Goal: Transaction & Acquisition: Purchase product/service

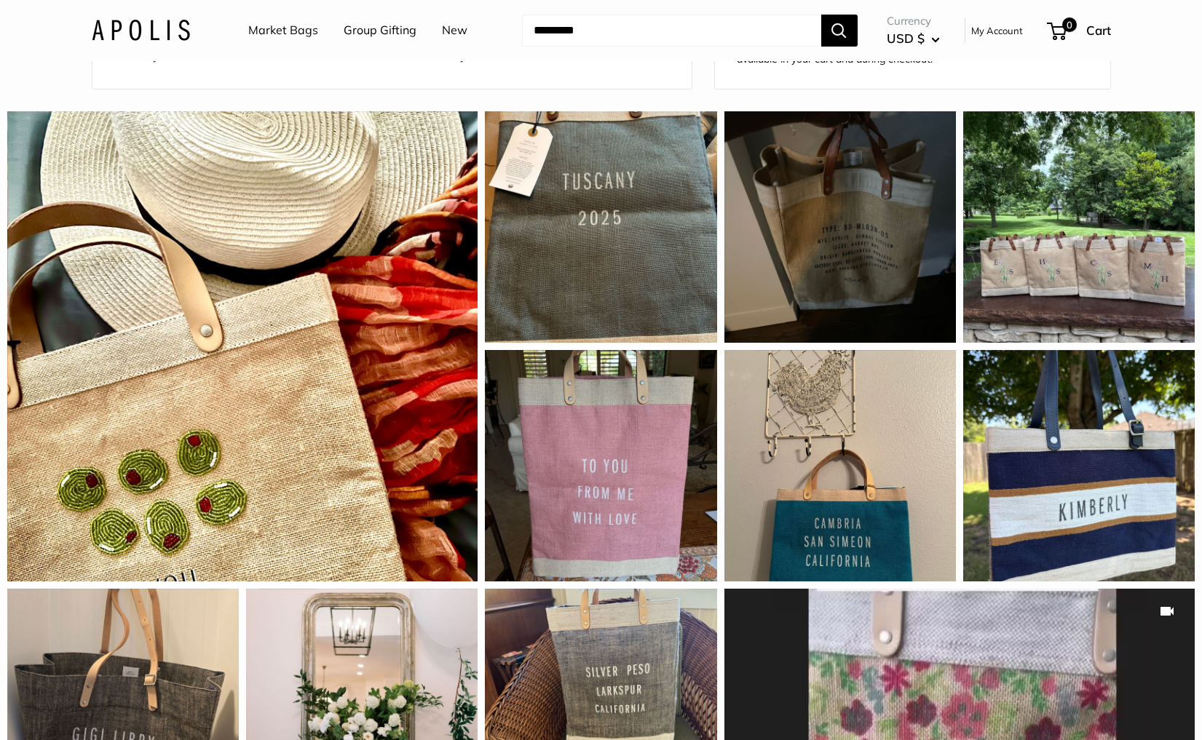
click at [274, 34] on link "Market Bags" at bounding box center [283, 31] width 70 height 22
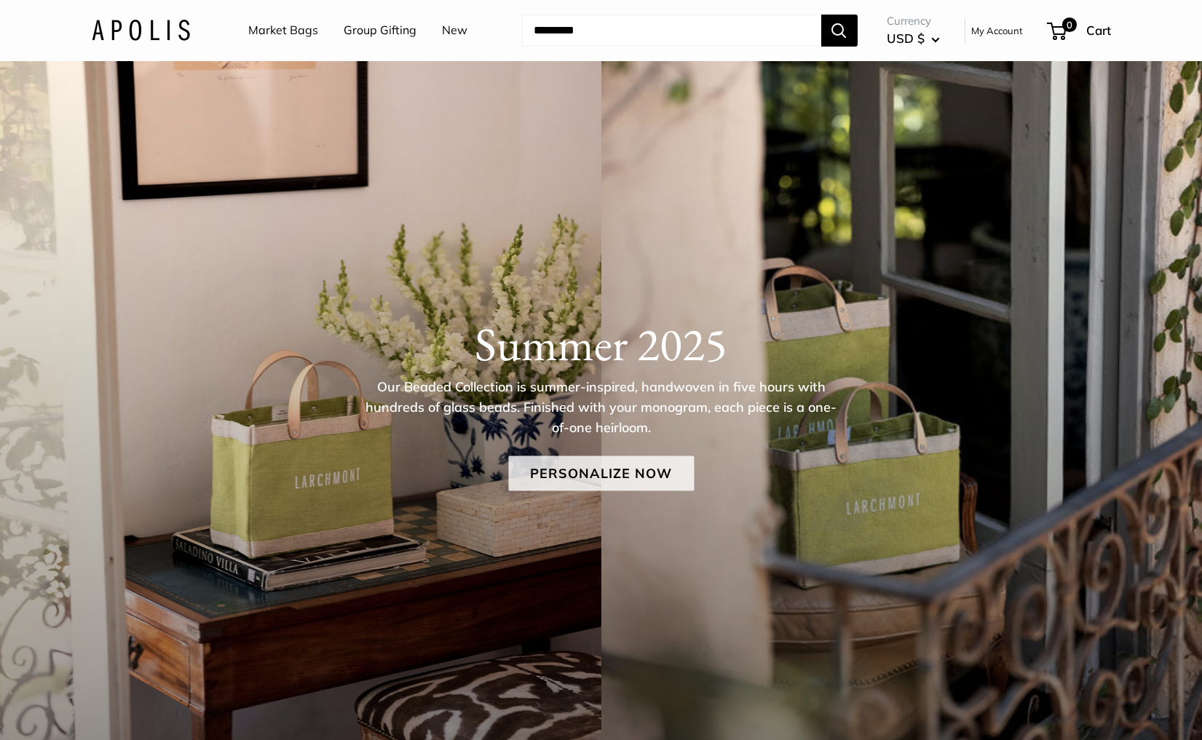
click at [587, 476] on link "Personalize Now" at bounding box center [601, 473] width 186 height 35
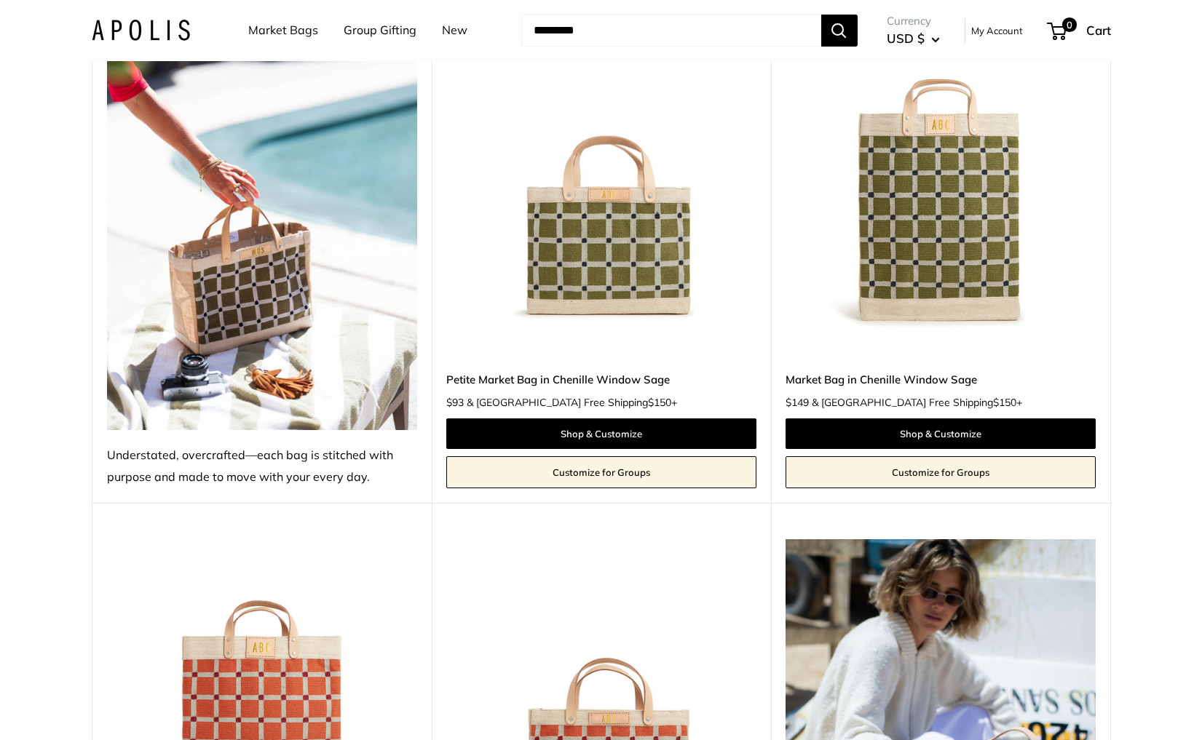
scroll to position [5623, 0]
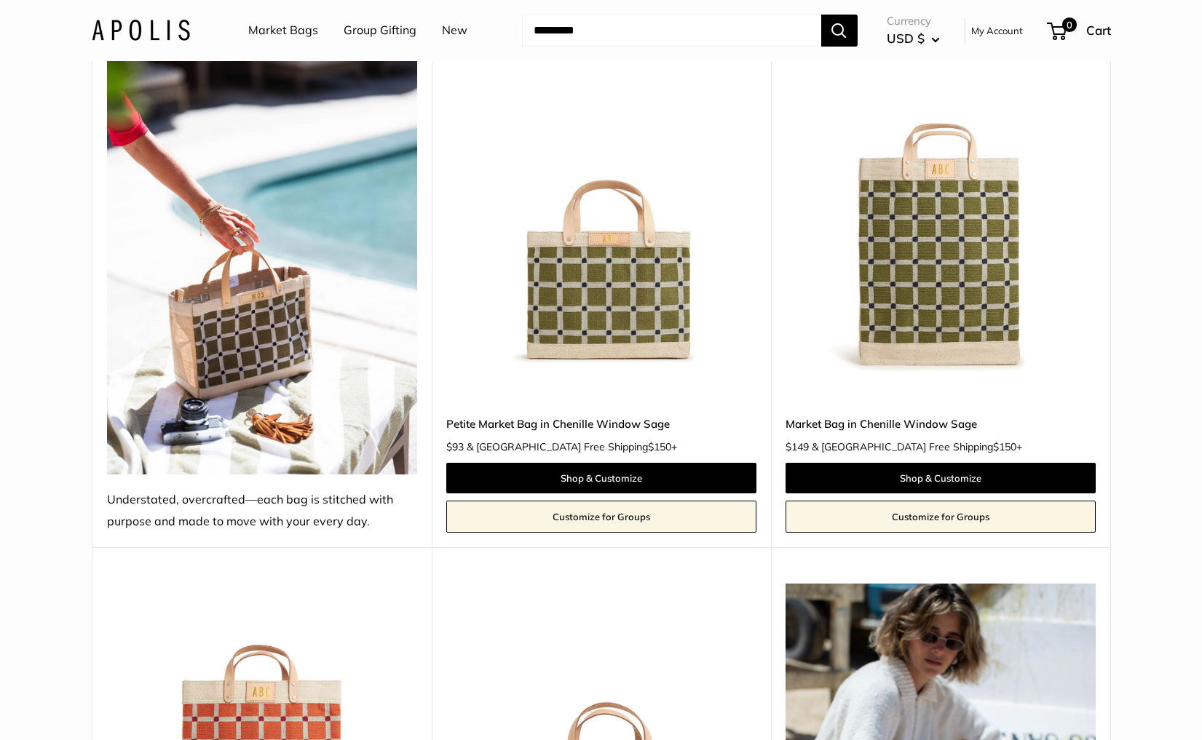
click at [0, 0] on img at bounding box center [0, 0] width 0 height 0
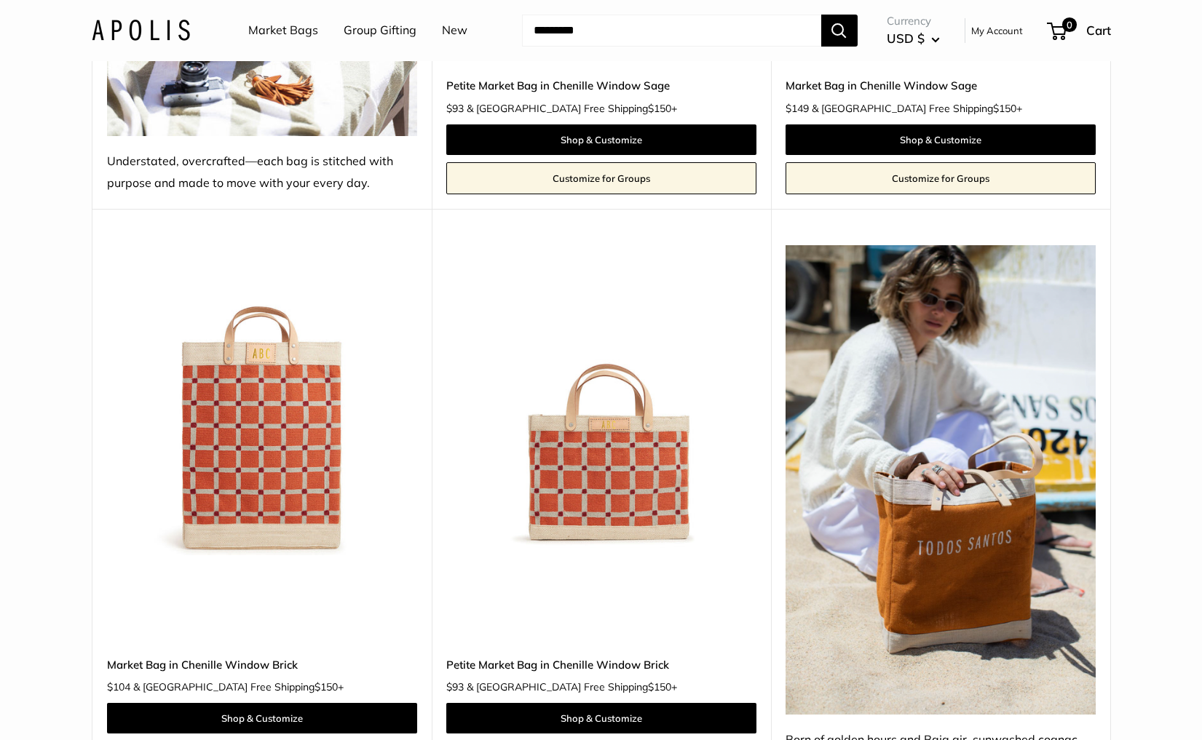
scroll to position [5962, 0]
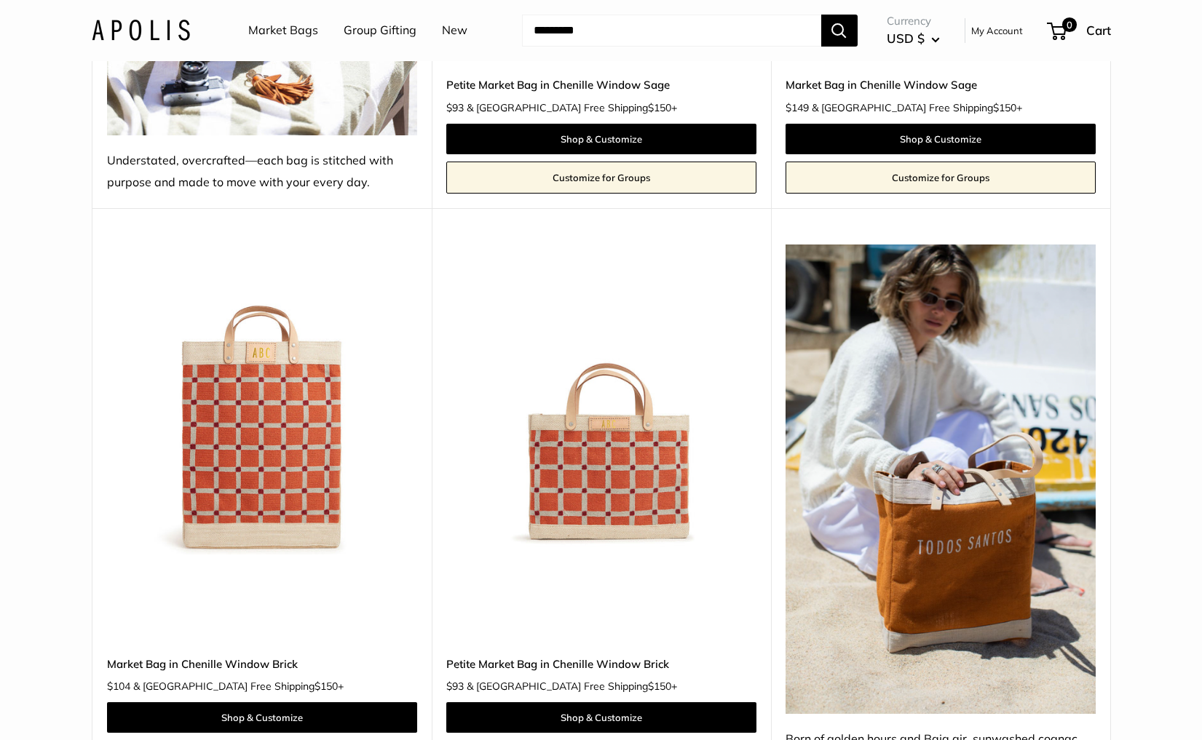
click at [0, 0] on img at bounding box center [0, 0] width 0 height 0
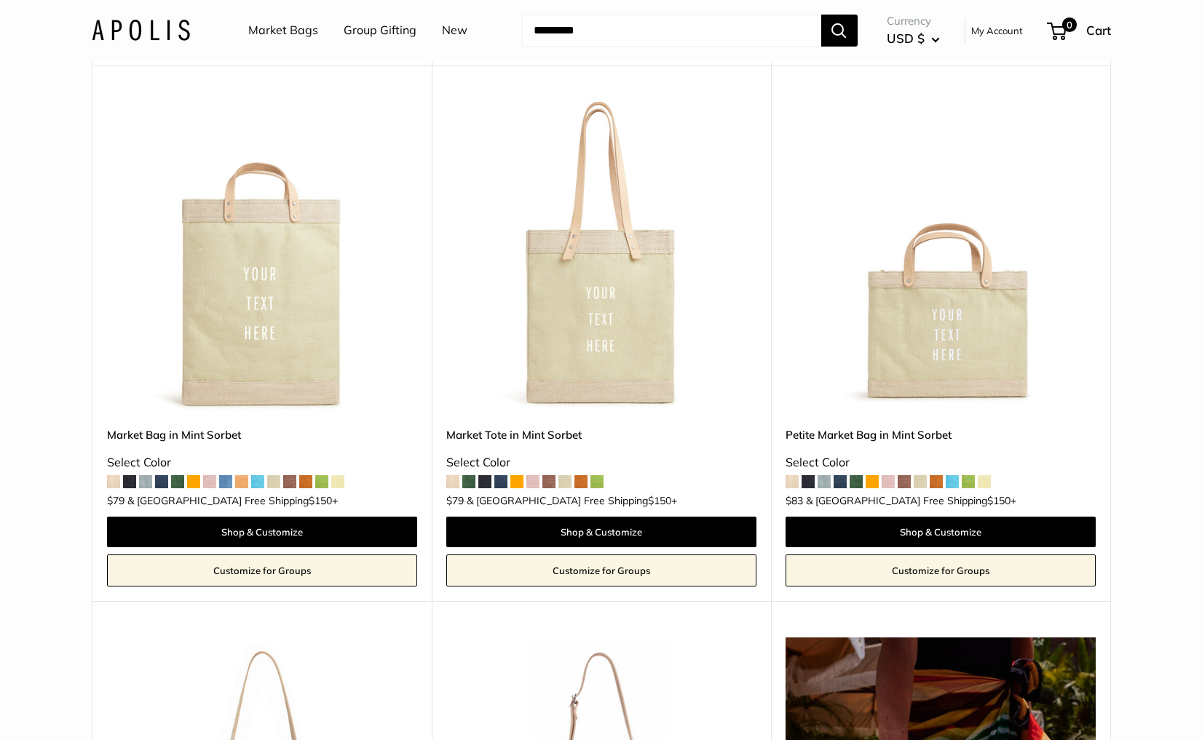
scroll to position [7743, 0]
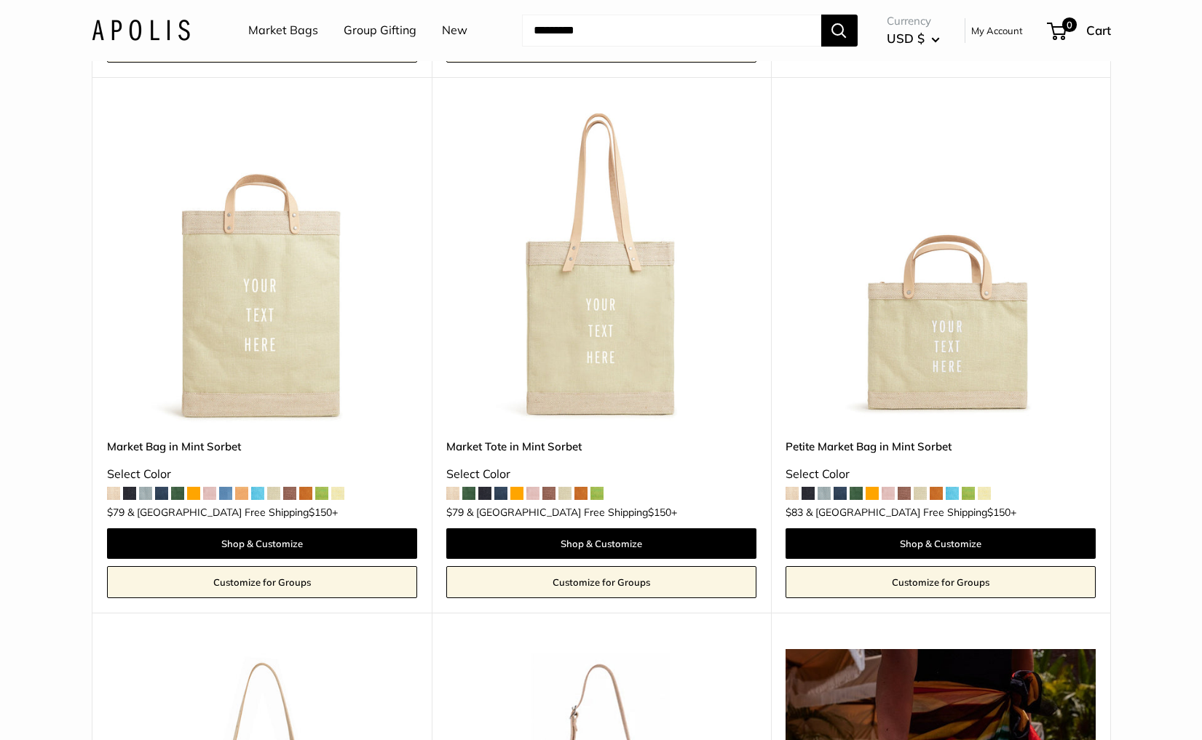
click at [0, 0] on img at bounding box center [0, 0] width 0 height 0
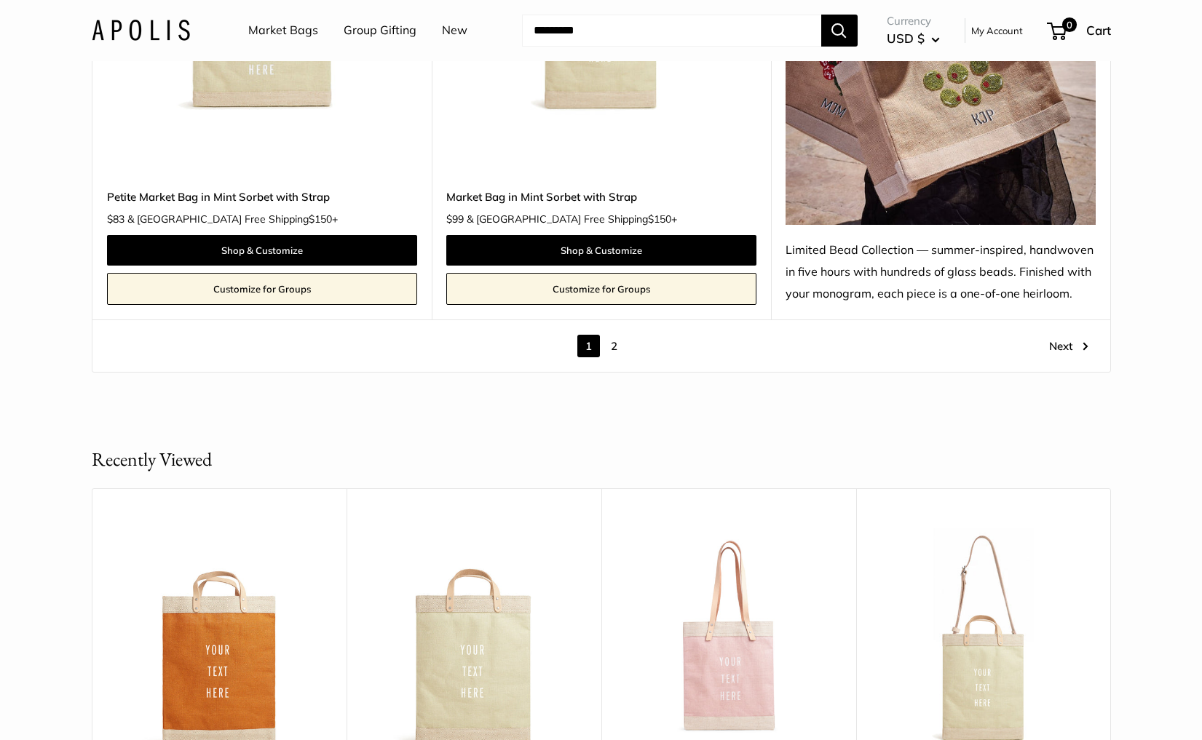
scroll to position [8595, 0]
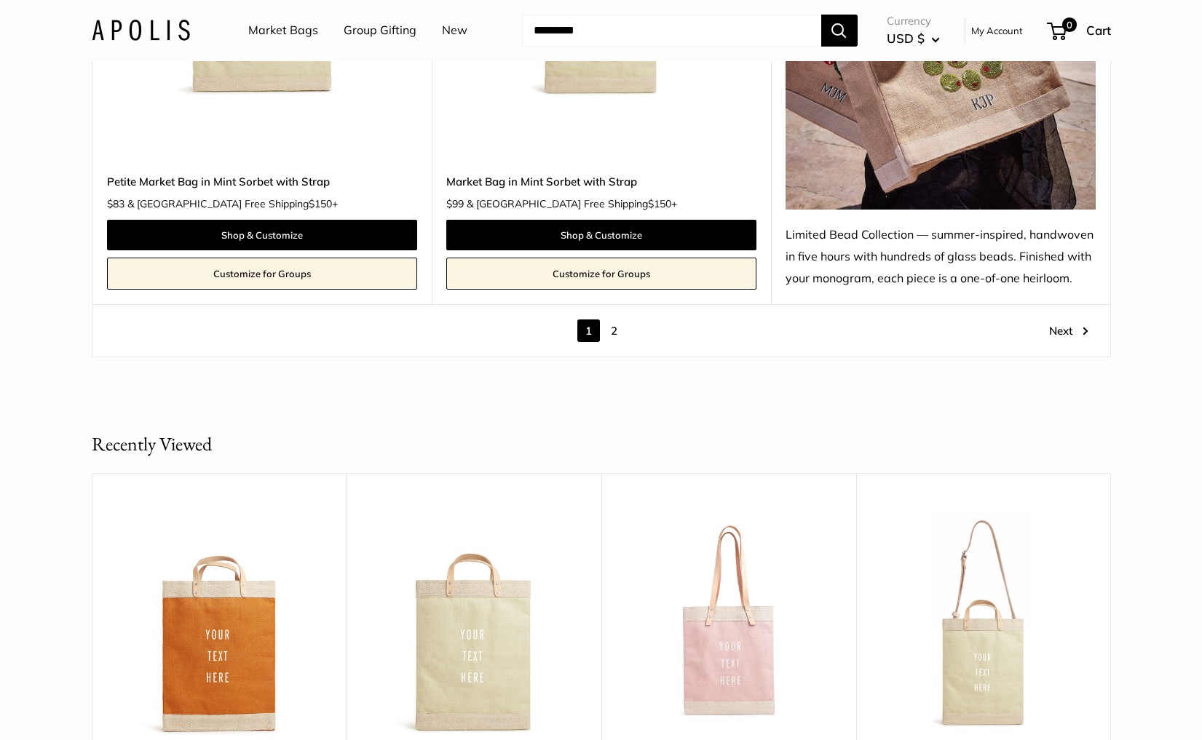
click at [617, 333] on link "2" at bounding box center [614, 331] width 23 height 23
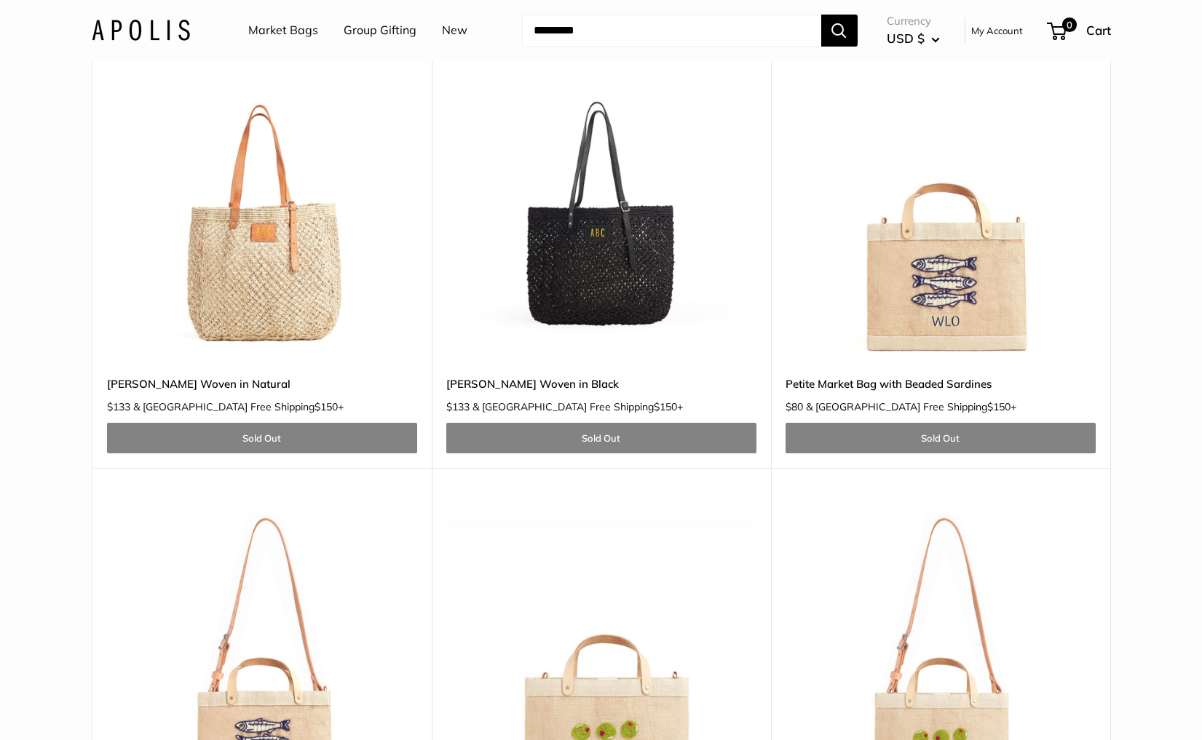
scroll to position [1516, 0]
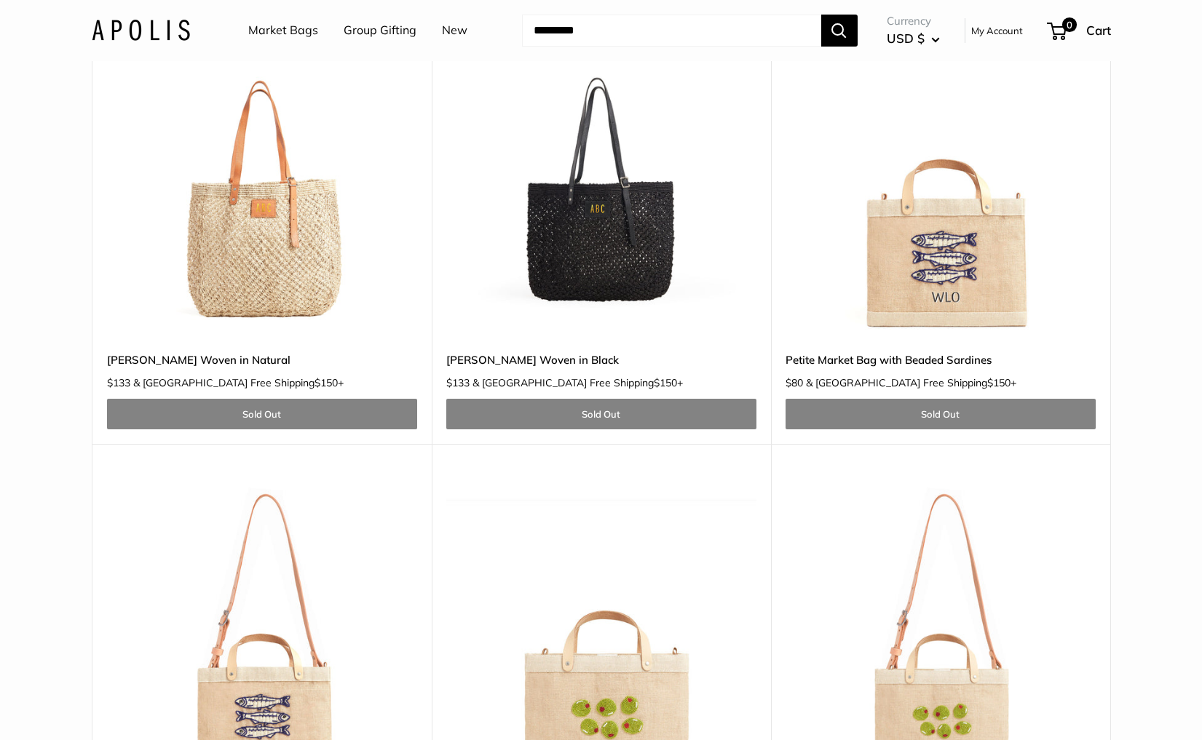
click at [0, 0] on img at bounding box center [0, 0] width 0 height 0
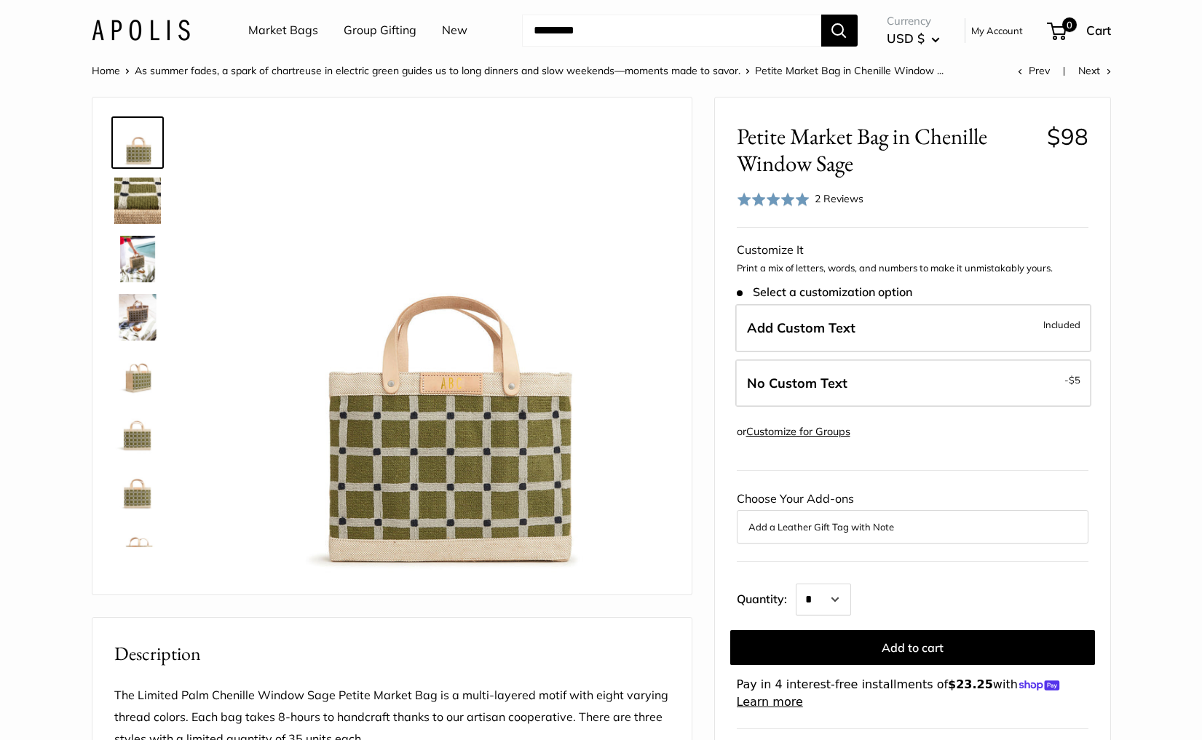
click at [829, 202] on div "2 Reviews Based on 2 reviews" at bounding box center [838, 199] width 49 height 16
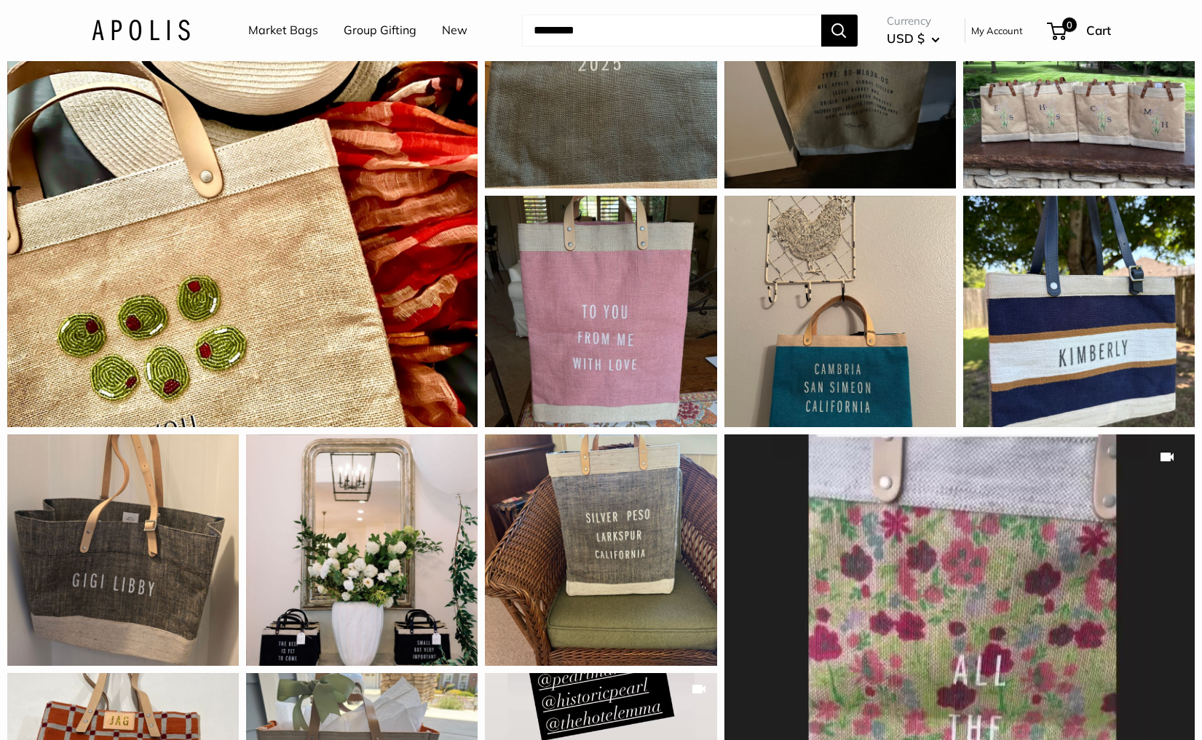
scroll to position [2356, 0]
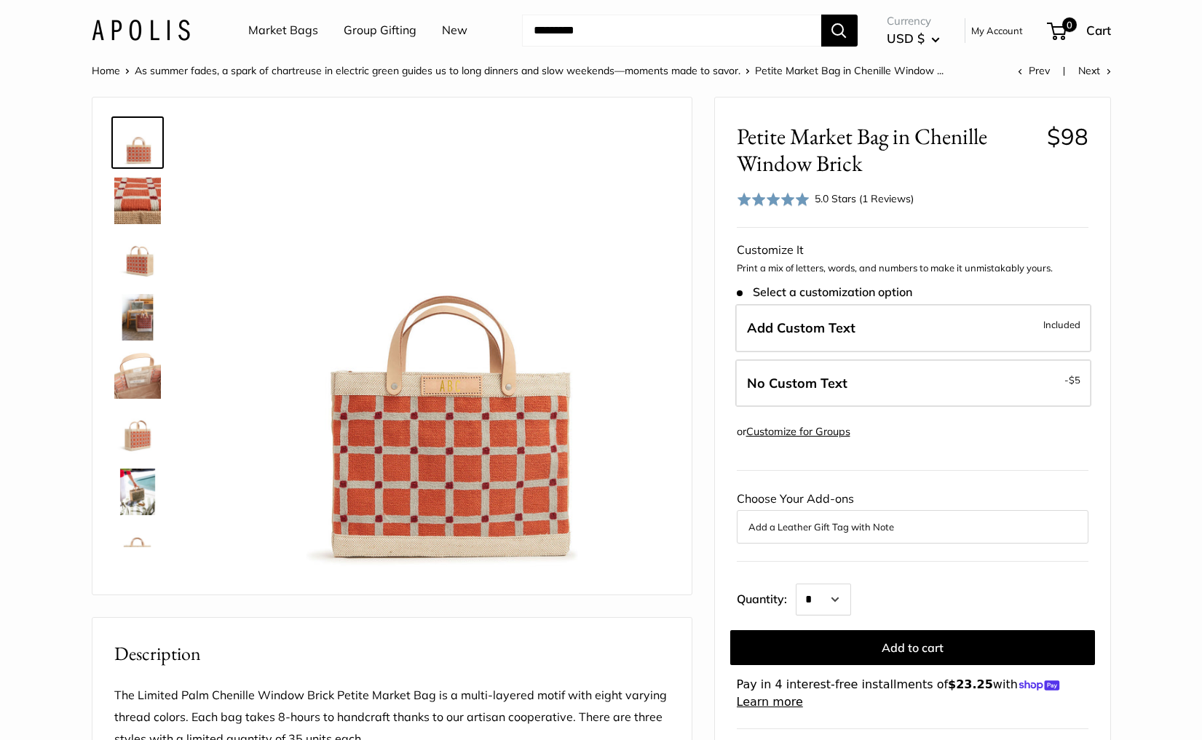
click at [787, 202] on span at bounding box center [773, 199] width 73 height 15
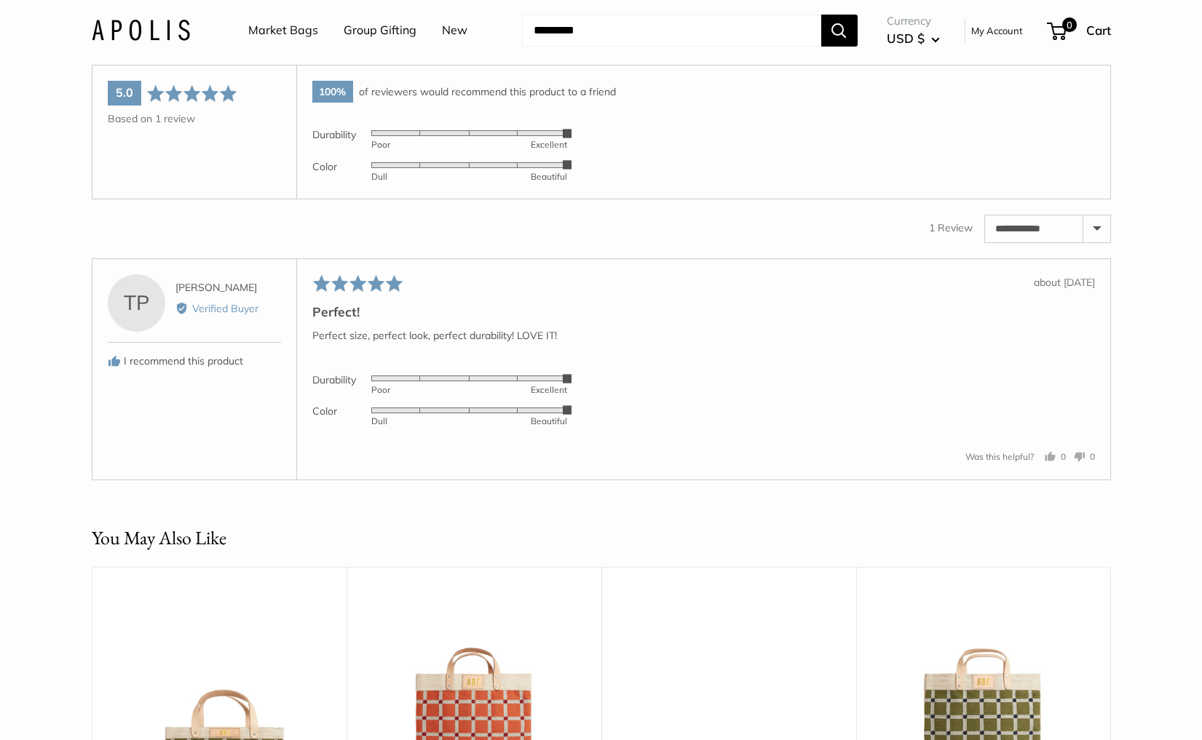
scroll to position [2356, 0]
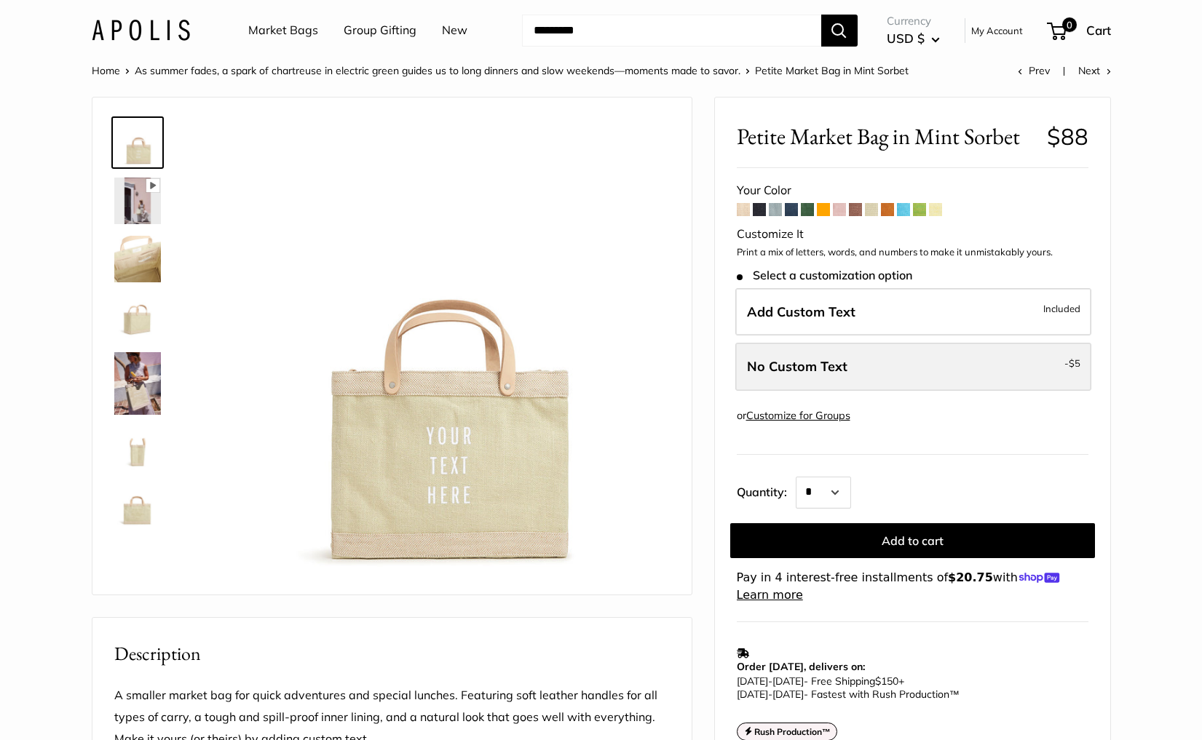
click at [934, 357] on label "No Custom Text - $5" at bounding box center [913, 367] width 356 height 48
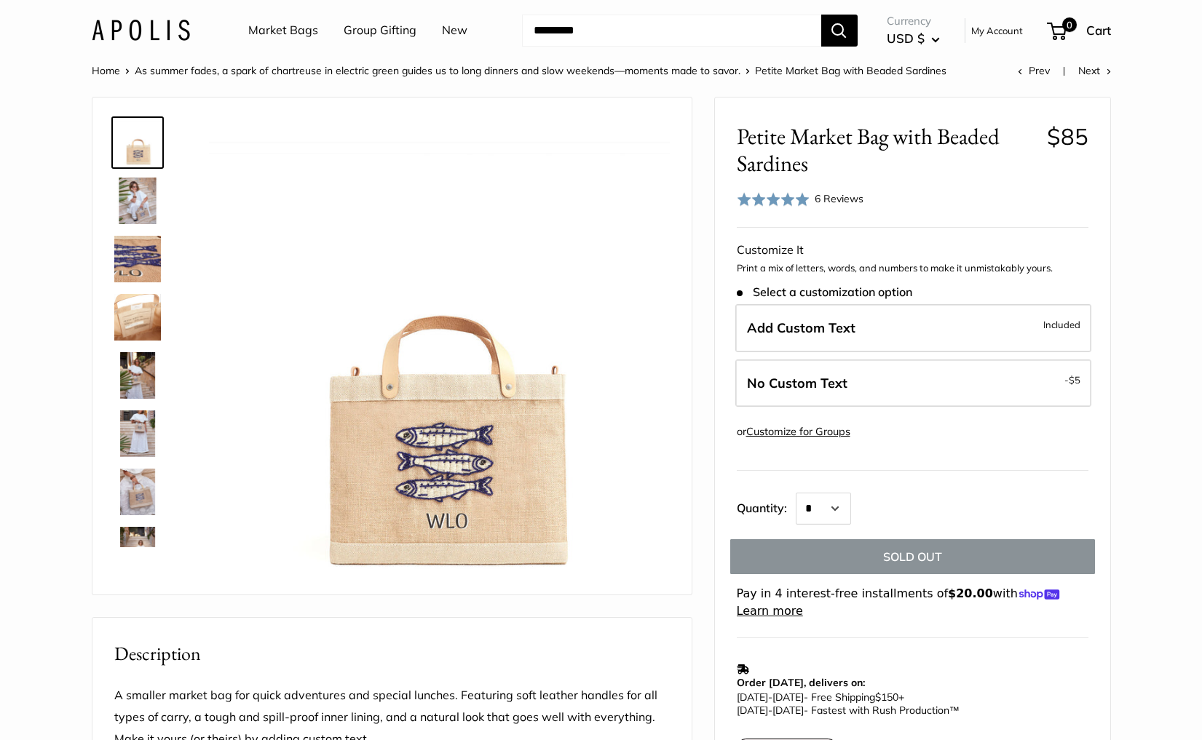
click at [796, 201] on span at bounding box center [773, 199] width 73 height 15
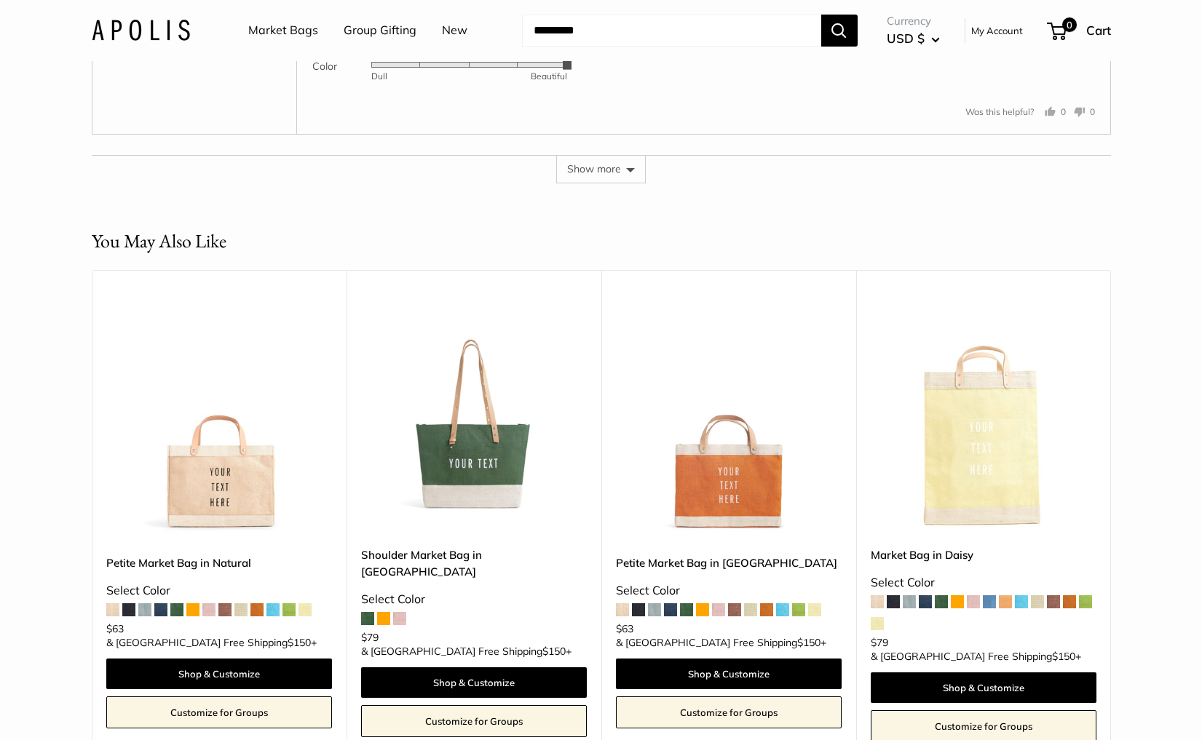
scroll to position [3707, 0]
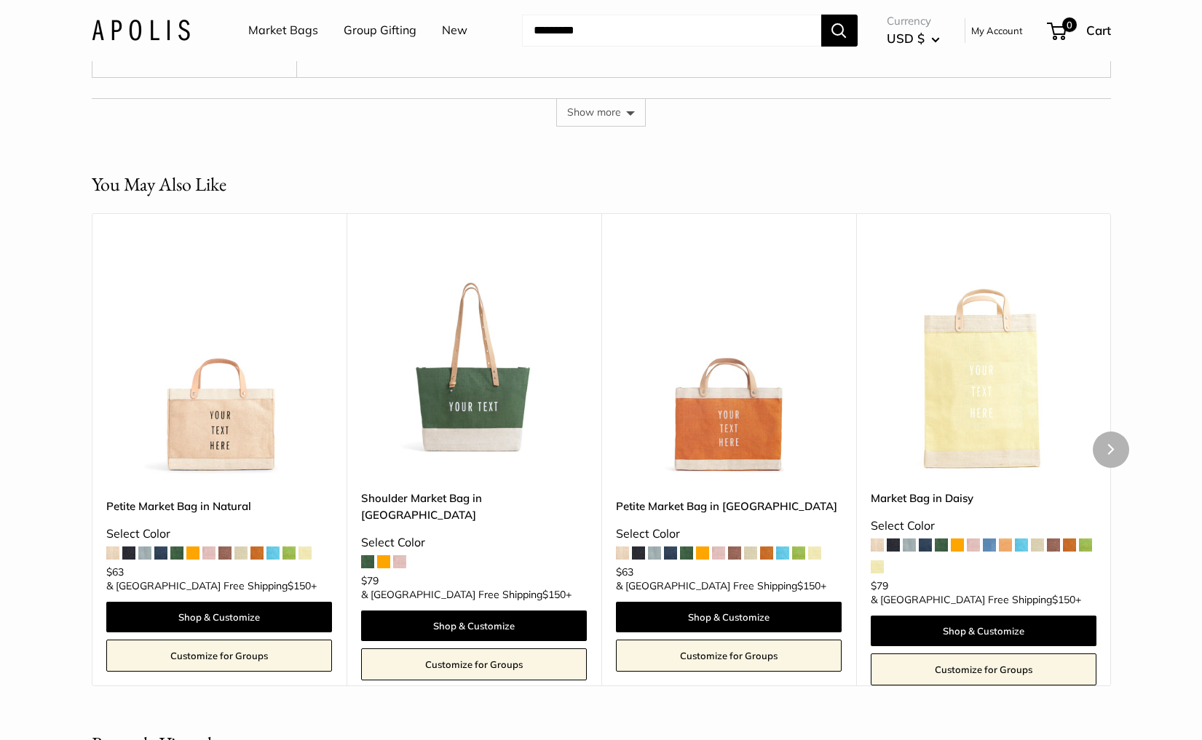
click at [0, 0] on img at bounding box center [0, 0] width 0 height 0
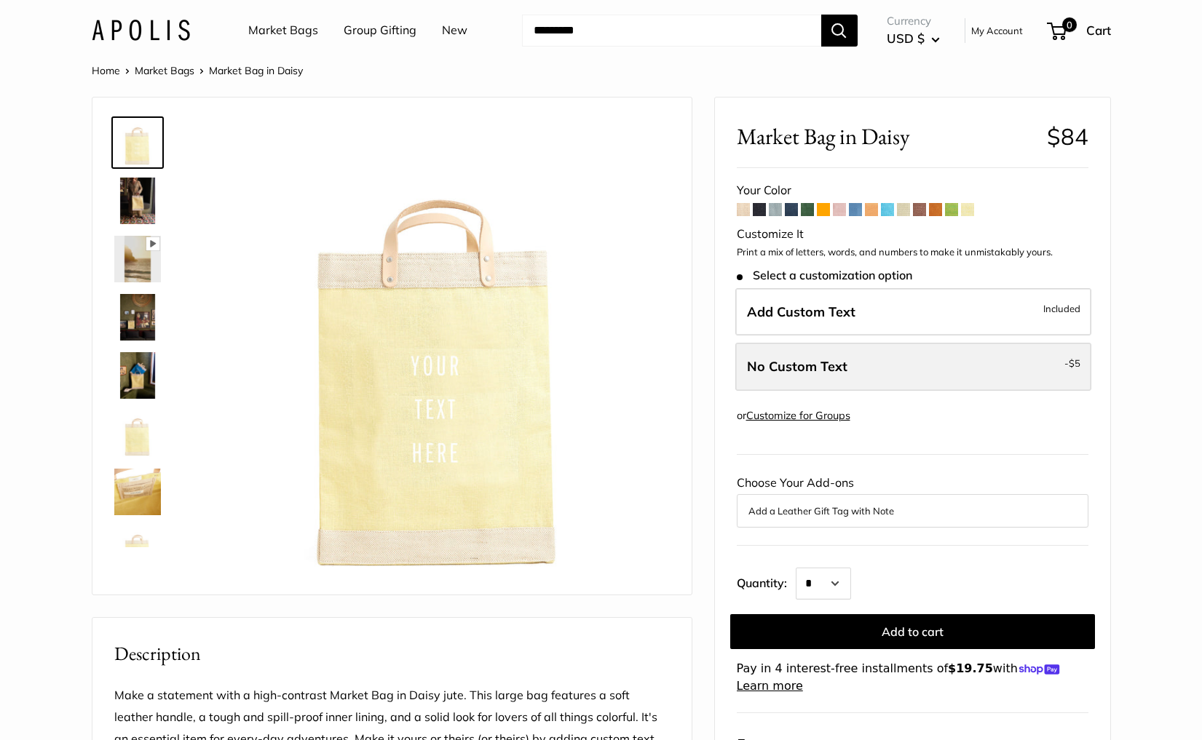
click at [884, 356] on label "No Custom Text - $5" at bounding box center [913, 367] width 356 height 48
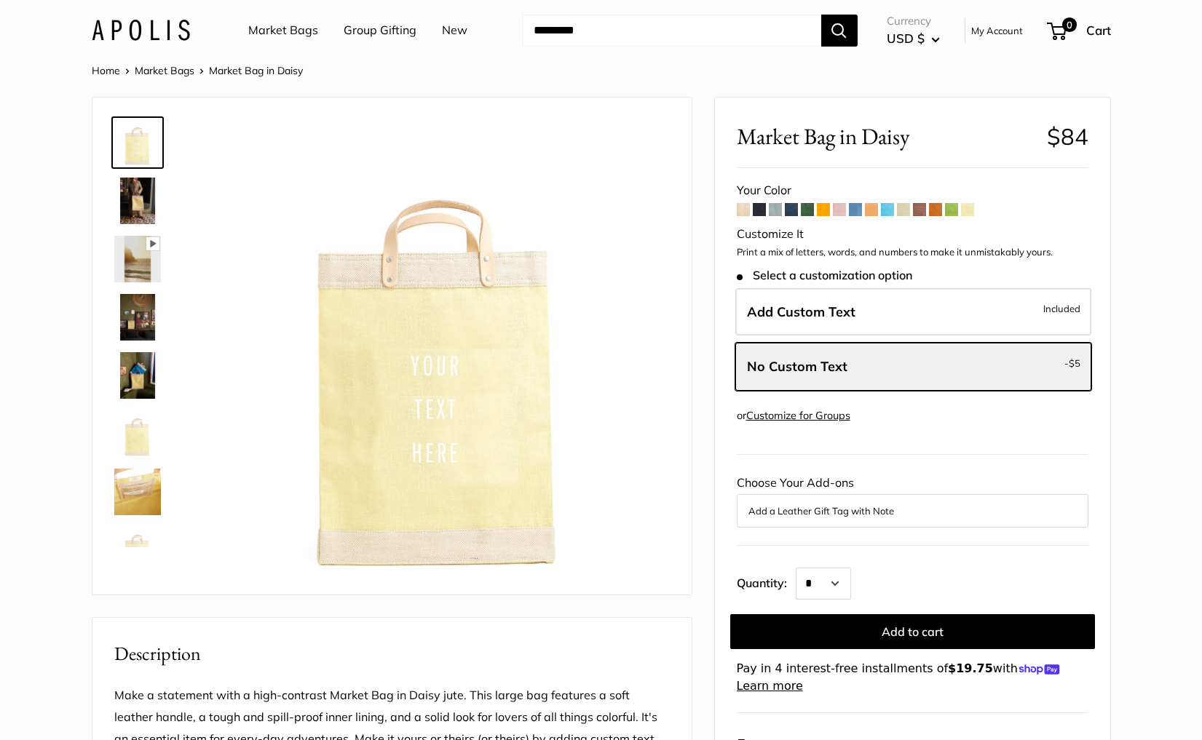
click at [444, 30] on link "New" at bounding box center [454, 31] width 25 height 22
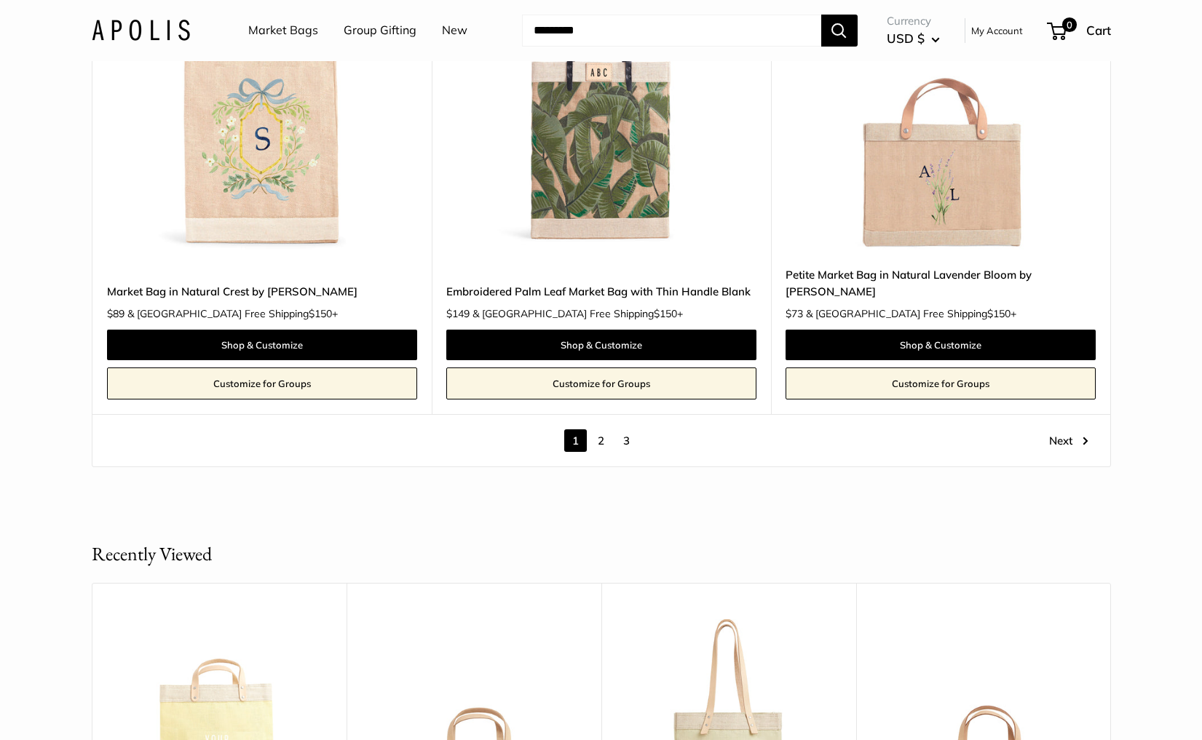
scroll to position [8159, 0]
